Goal: Navigation & Orientation: Find specific page/section

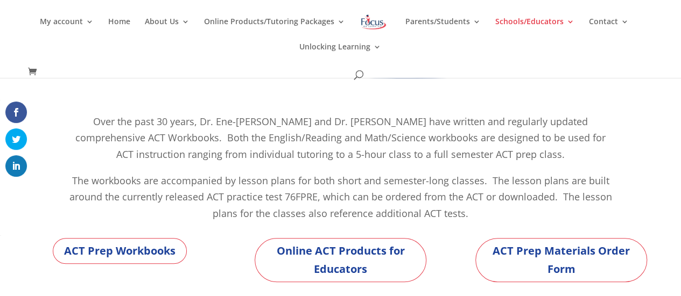
scroll to position [102, 0]
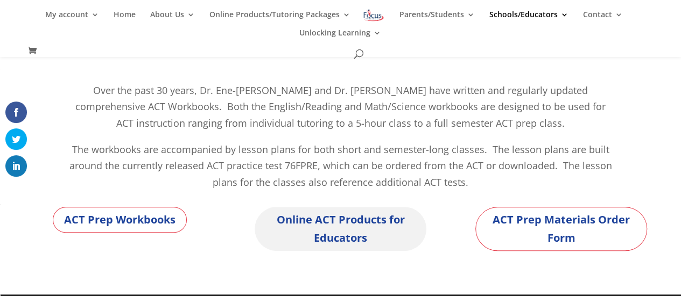
click at [347, 238] on link "Online ACT Products for Educators" at bounding box center [341, 229] width 172 height 44
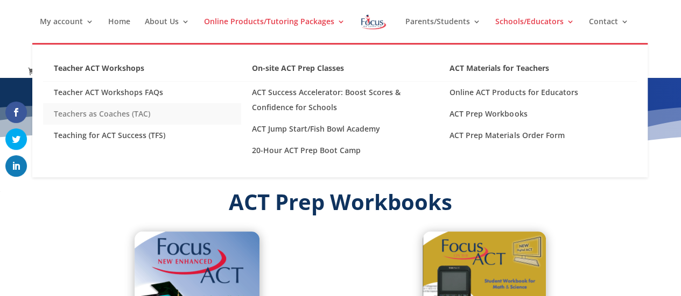
click at [135, 112] on link "Teachers as Coaches (TAC)" at bounding box center [142, 114] width 198 height 22
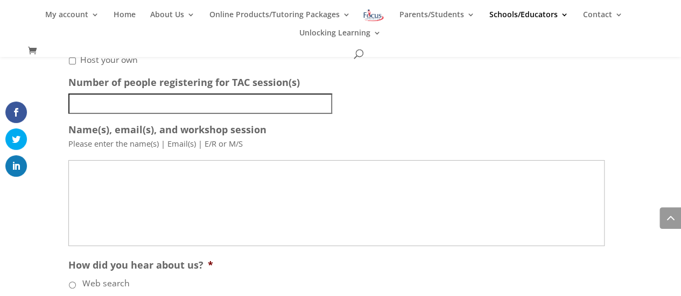
scroll to position [2039, 0]
